Goal: Find specific page/section: Find specific page/section

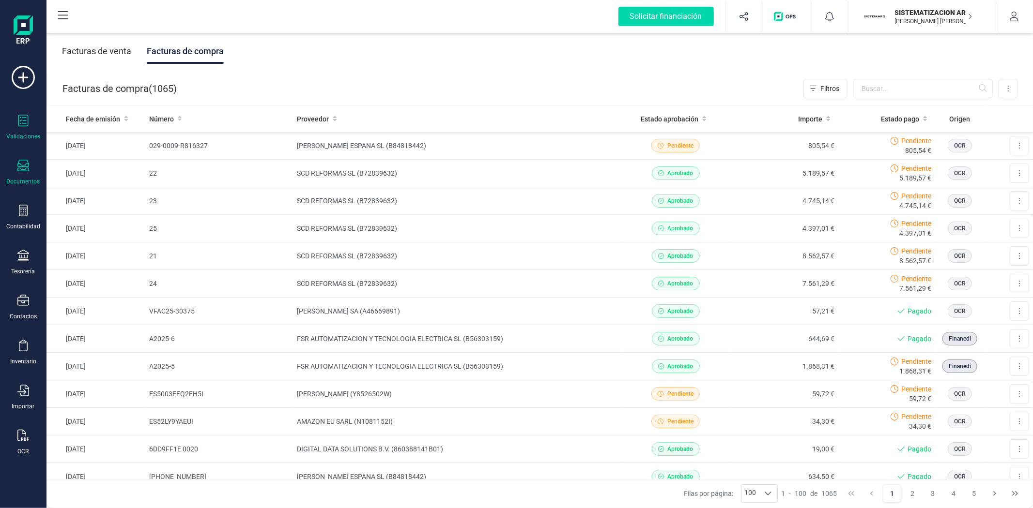
click at [32, 123] on div "Validaciones" at bounding box center [23, 128] width 39 height 26
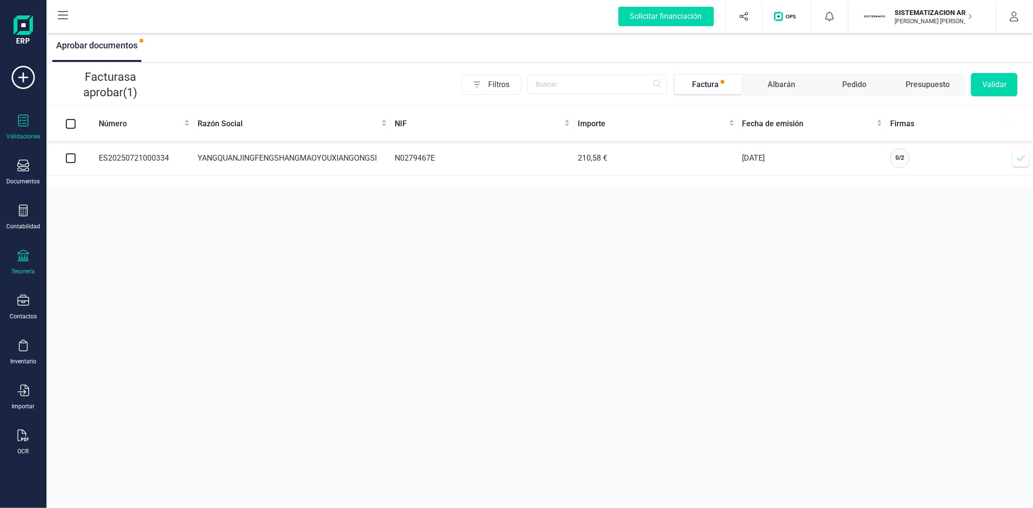
click at [17, 261] on icon at bounding box center [23, 256] width 12 height 12
click at [107, 161] on span "Cuentas bancarias" at bounding box center [118, 165] width 85 height 12
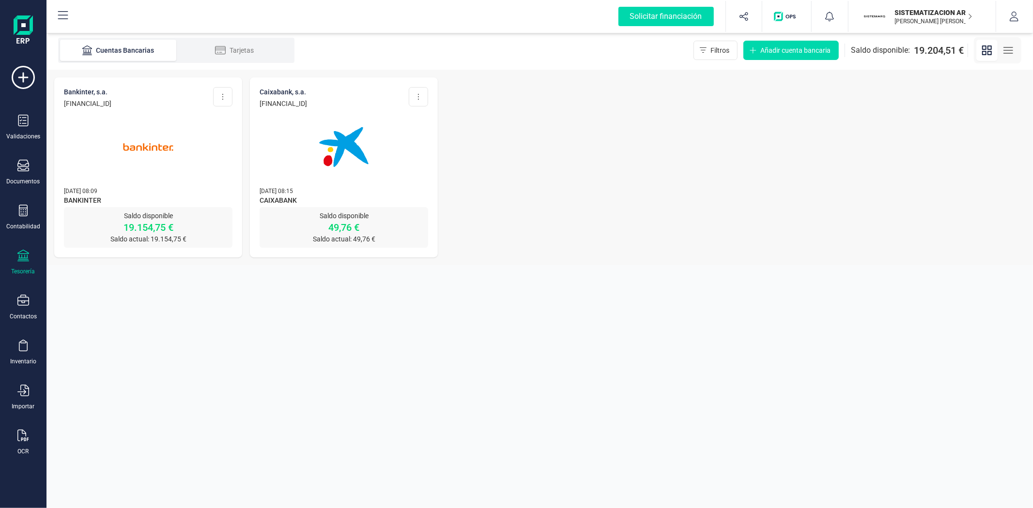
click at [171, 170] on img at bounding box center [147, 147] width 81 height 81
